Goal: Task Accomplishment & Management: Use online tool/utility

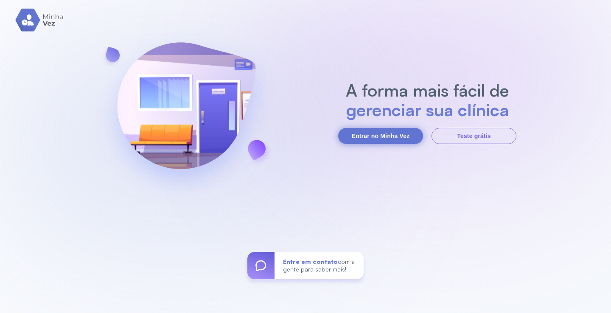
click at [385, 133] on button "Entrar no Minha Vez" at bounding box center [380, 136] width 85 height 16
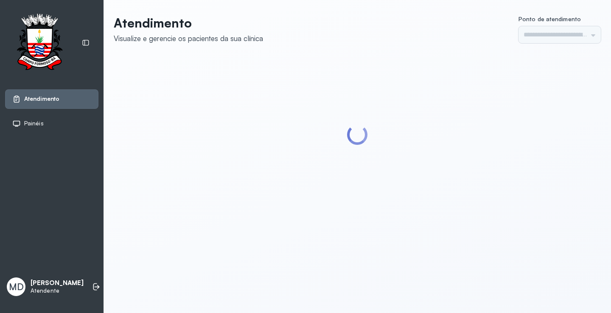
type input "*********"
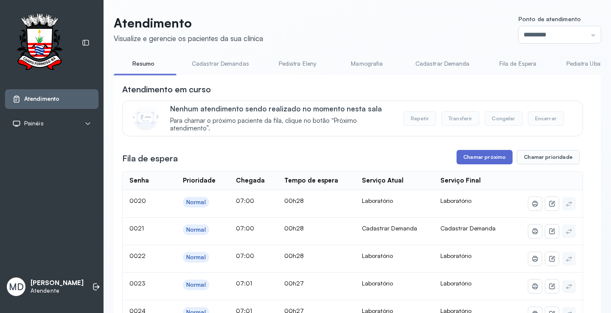
click at [476, 156] on button "Chamar próximo" at bounding box center [484, 157] width 56 height 14
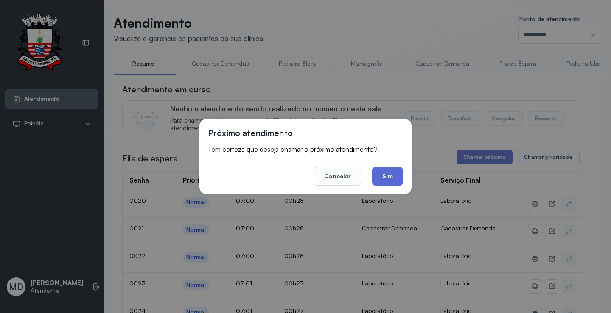
click at [381, 179] on button "Sim" at bounding box center [387, 176] width 31 height 19
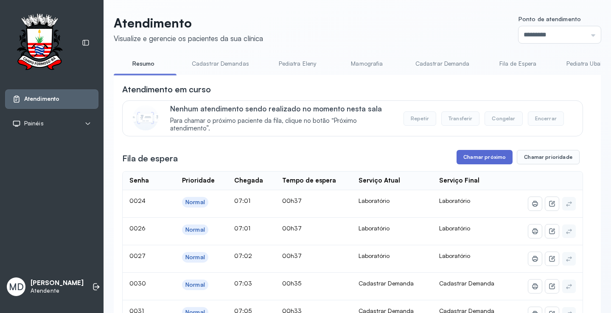
click at [478, 157] on button "Chamar próximo" at bounding box center [484, 157] width 56 height 14
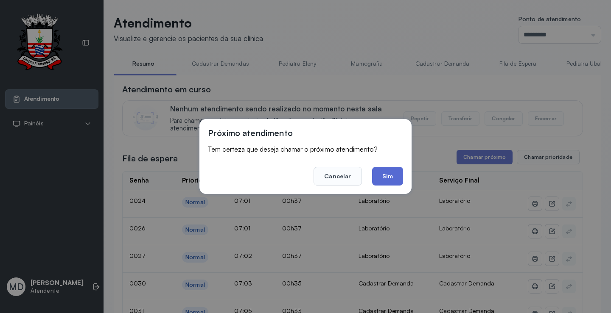
click at [391, 174] on button "Sim" at bounding box center [387, 176] width 31 height 19
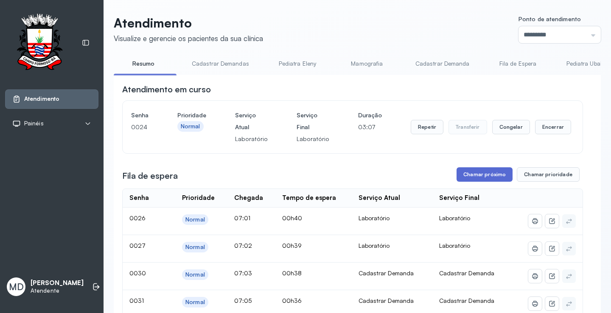
click at [489, 174] on button "Chamar próximo" at bounding box center [484, 175] width 56 height 14
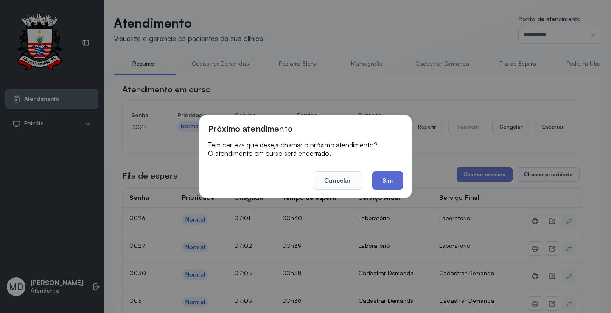
click at [390, 181] on button "Sim" at bounding box center [387, 180] width 31 height 19
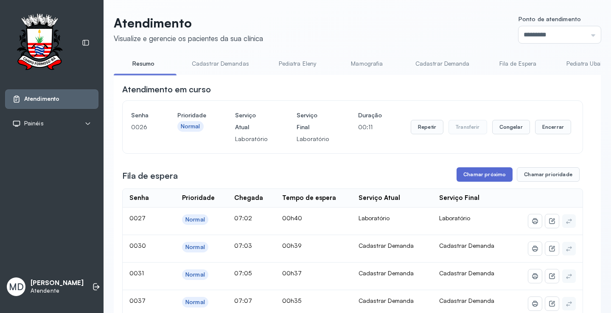
click at [480, 175] on button "Chamar próximo" at bounding box center [484, 175] width 56 height 14
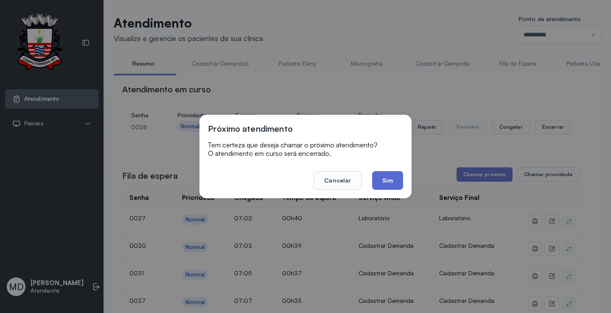
click at [379, 181] on button "Sim" at bounding box center [387, 180] width 31 height 19
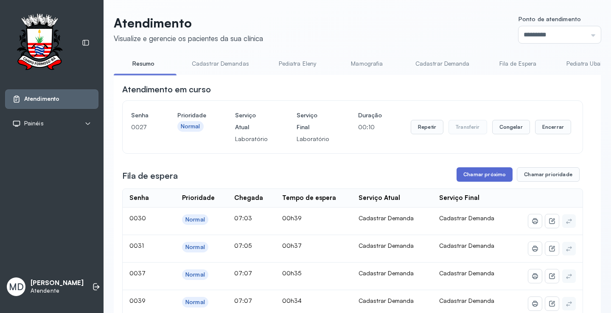
click at [488, 174] on button "Chamar próximo" at bounding box center [484, 175] width 56 height 14
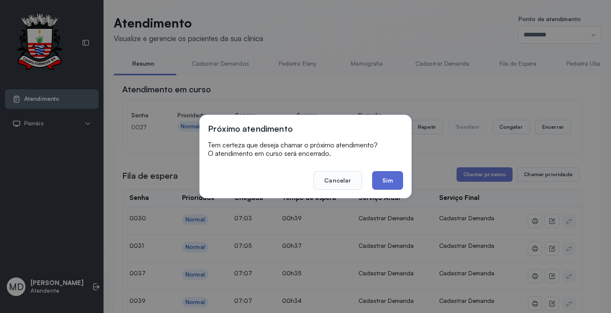
click at [383, 178] on button "Sim" at bounding box center [387, 180] width 31 height 19
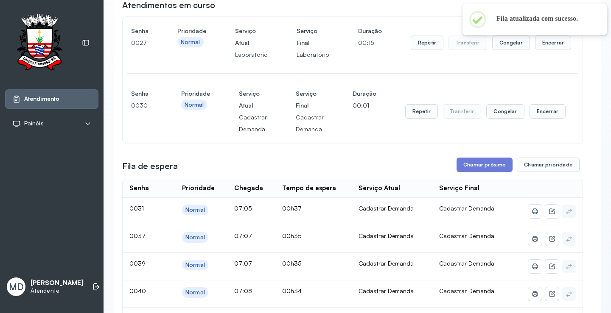
scroll to position [85, 0]
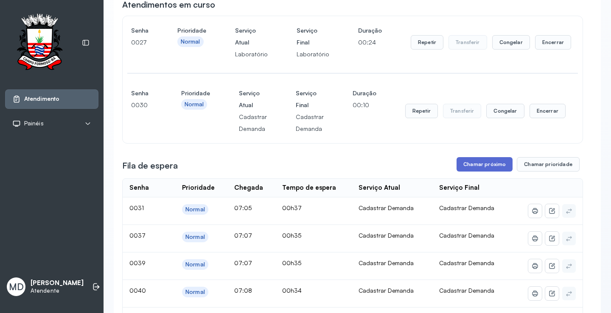
click at [477, 168] on button "Chamar próximo" at bounding box center [484, 164] width 56 height 14
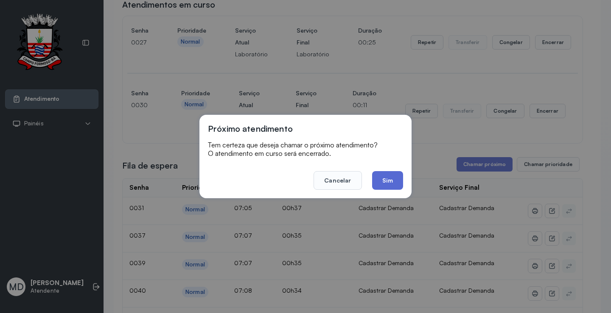
click at [378, 179] on button "Sim" at bounding box center [387, 180] width 31 height 19
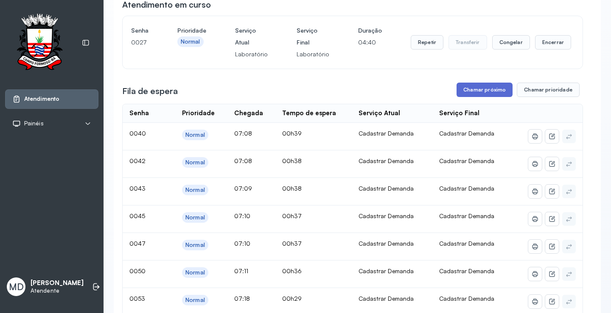
click at [474, 92] on button "Chamar próximo" at bounding box center [484, 90] width 56 height 14
click at [497, 90] on button "Chamar próximo" at bounding box center [484, 90] width 56 height 14
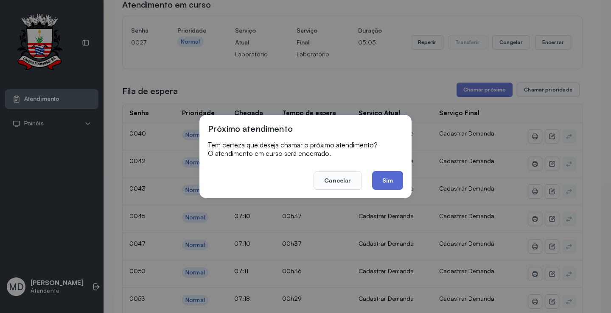
click at [383, 182] on button "Sim" at bounding box center [387, 180] width 31 height 19
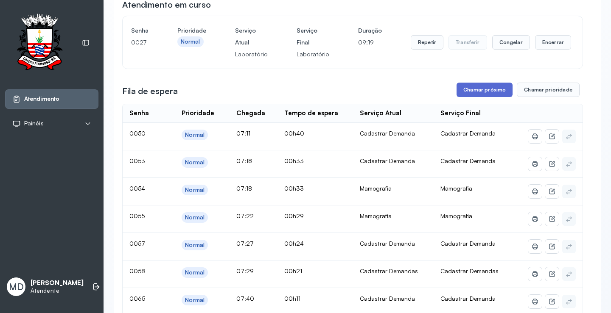
click at [474, 89] on button "Chamar próximo" at bounding box center [484, 90] width 56 height 14
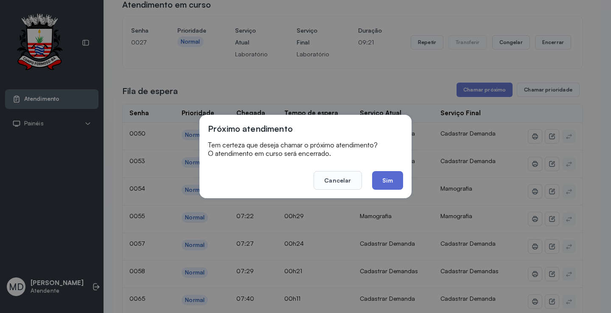
click at [390, 181] on button "Sim" at bounding box center [387, 180] width 31 height 19
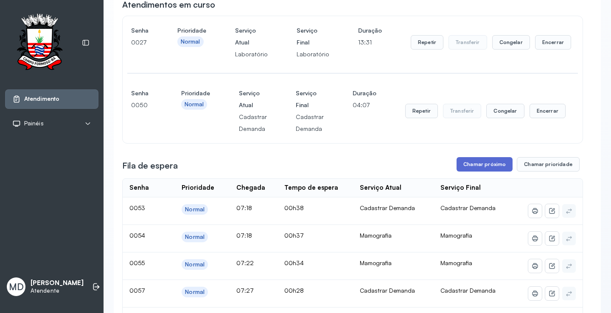
click at [480, 167] on button "Chamar próximo" at bounding box center [484, 164] width 56 height 14
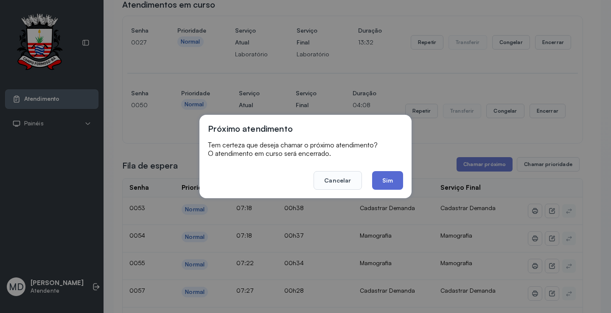
click at [380, 175] on button "Sim" at bounding box center [387, 180] width 31 height 19
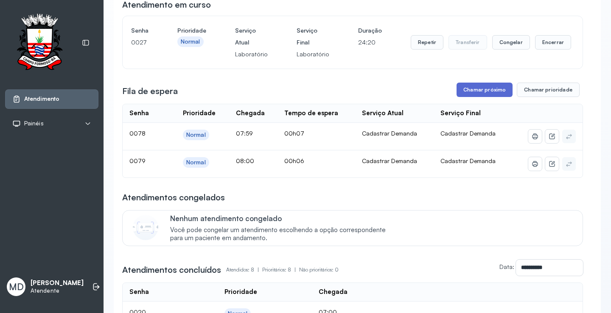
click at [489, 93] on button "Chamar próximo" at bounding box center [484, 90] width 56 height 14
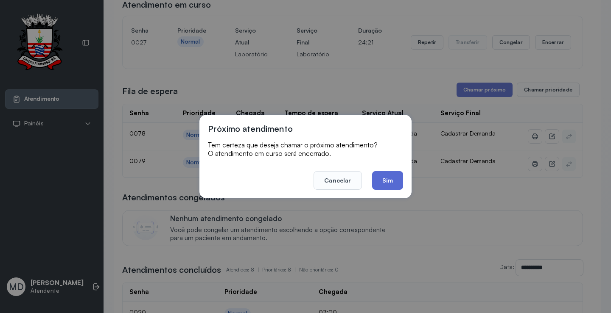
click at [384, 175] on button "Sim" at bounding box center [387, 180] width 31 height 19
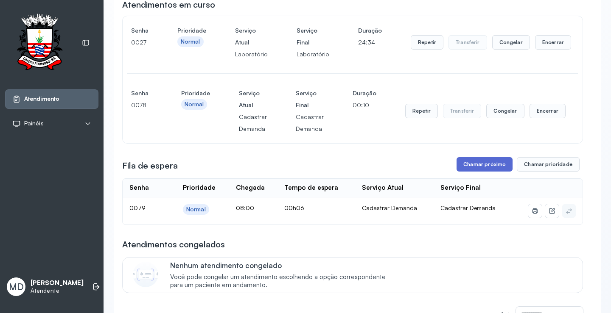
click at [485, 164] on button "Chamar próximo" at bounding box center [484, 164] width 56 height 14
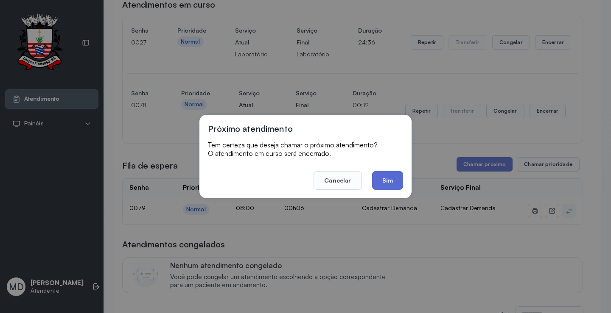
click at [386, 184] on button "Sim" at bounding box center [387, 180] width 31 height 19
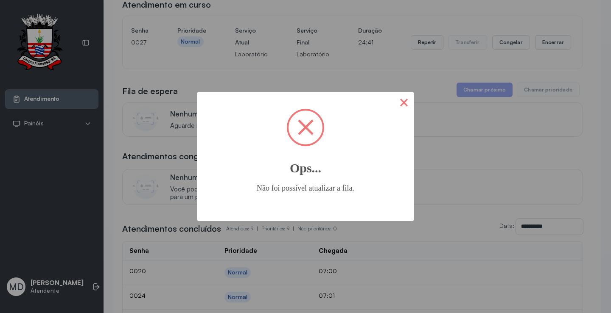
click at [405, 102] on button "×" at bounding box center [404, 102] width 20 height 20
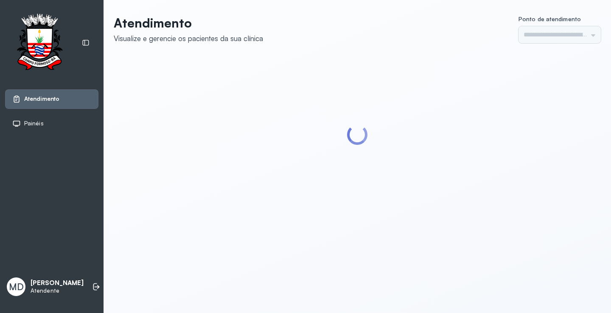
type input "*********"
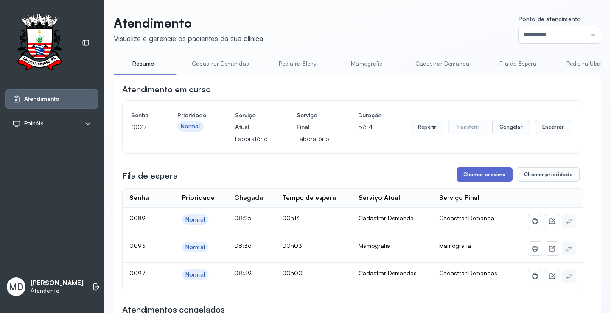
click at [489, 170] on button "Chamar próximo" at bounding box center [484, 175] width 56 height 14
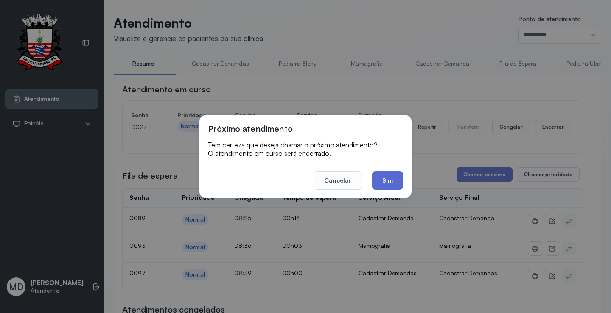
click at [379, 179] on button "Sim" at bounding box center [387, 180] width 31 height 19
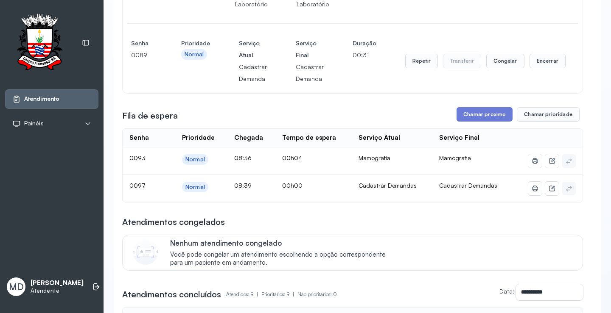
scroll to position [170, 0]
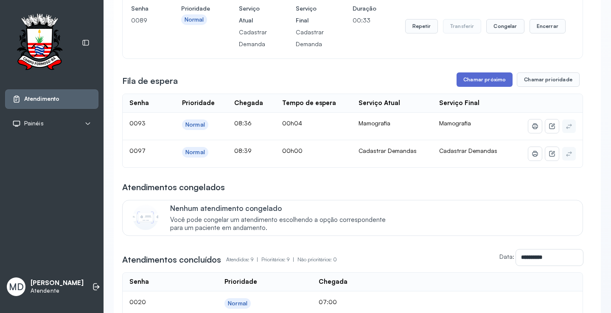
click at [489, 78] on button "Chamar próximo" at bounding box center [484, 80] width 56 height 14
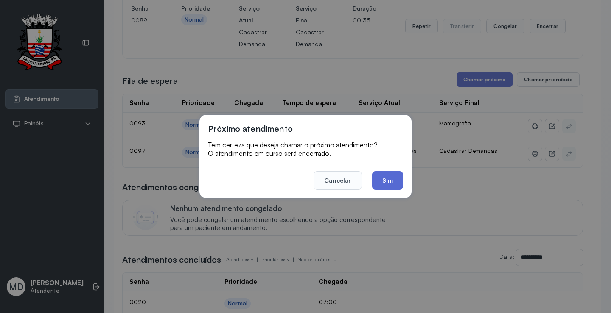
click at [385, 185] on button "Sim" at bounding box center [387, 180] width 31 height 19
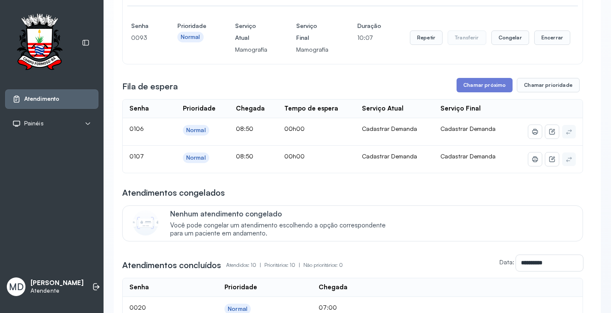
scroll to position [85, 0]
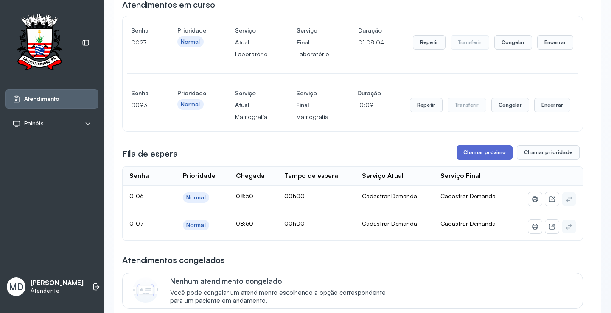
click at [476, 156] on button "Chamar próximo" at bounding box center [484, 152] width 56 height 14
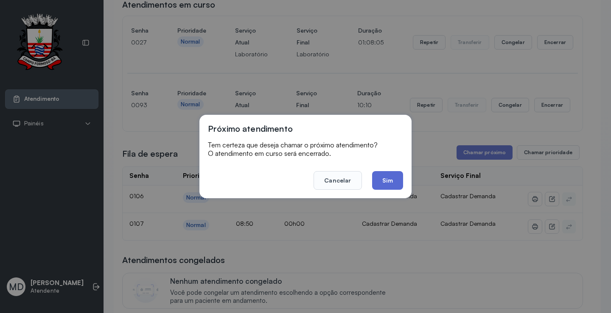
click at [383, 182] on button "Sim" at bounding box center [387, 180] width 31 height 19
